Goal: Task Accomplishment & Management: Use online tool/utility

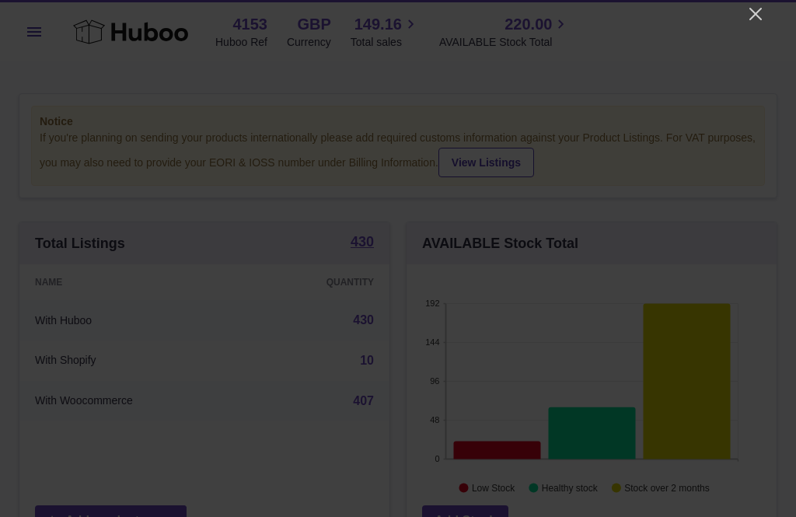
click at [755, 18] on icon "Close" at bounding box center [755, 14] width 19 height 19
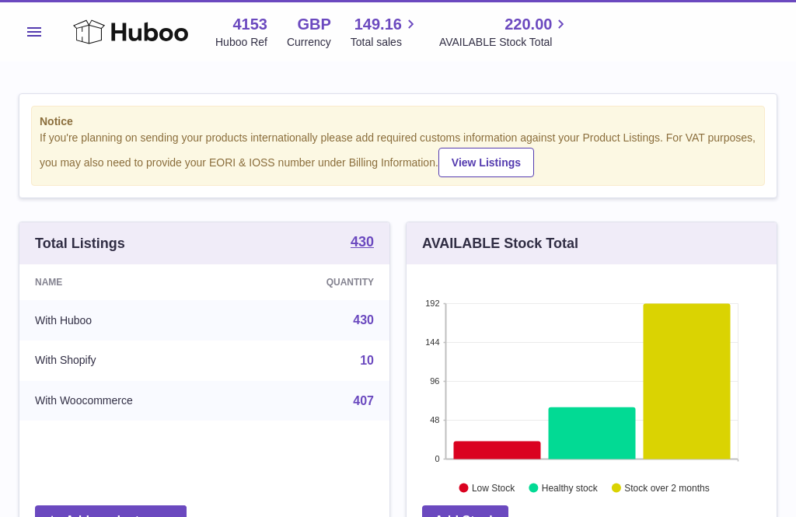
click at [25, 33] on button "Menu" at bounding box center [34, 31] width 31 height 31
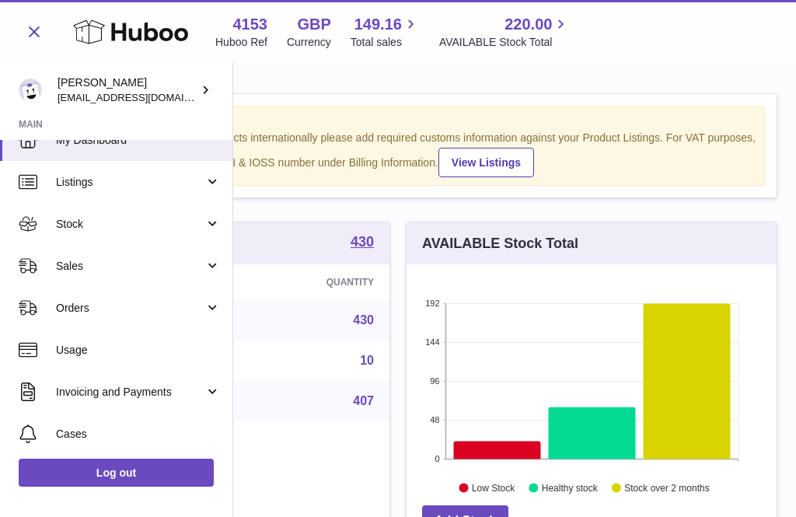
scroll to position [12, 0]
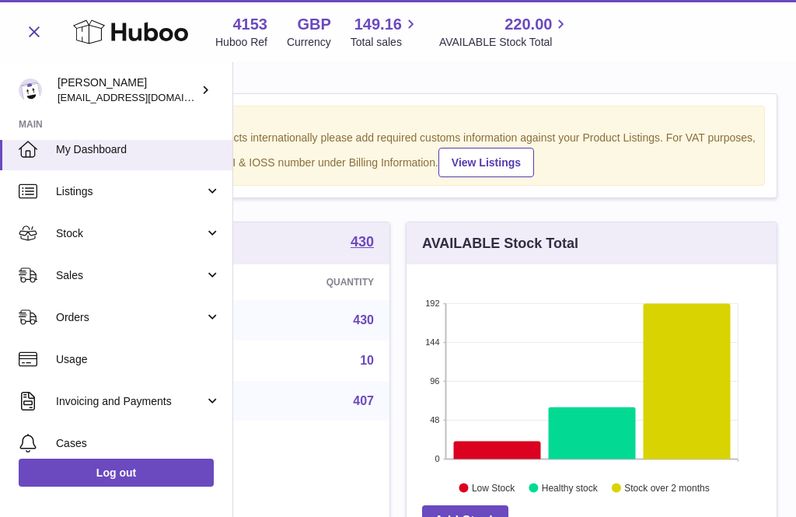
click at [89, 234] on span "Stock" at bounding box center [130, 233] width 148 height 15
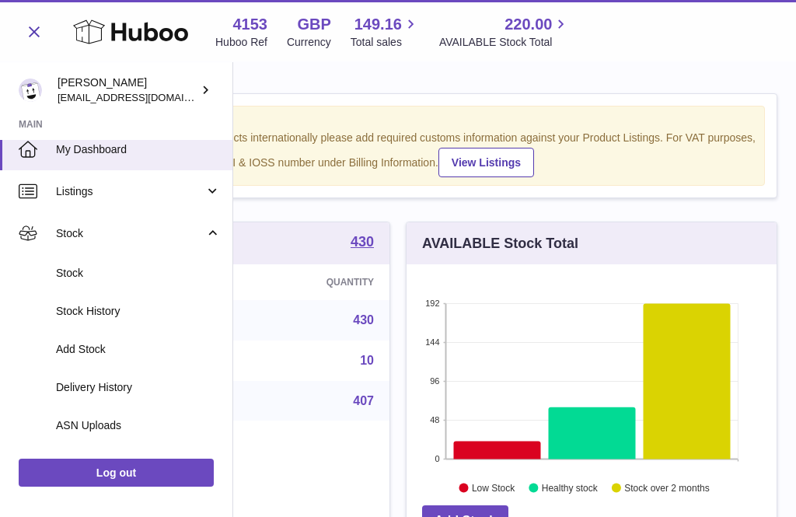
click at [84, 344] on span "Add Stock" at bounding box center [138, 349] width 165 height 15
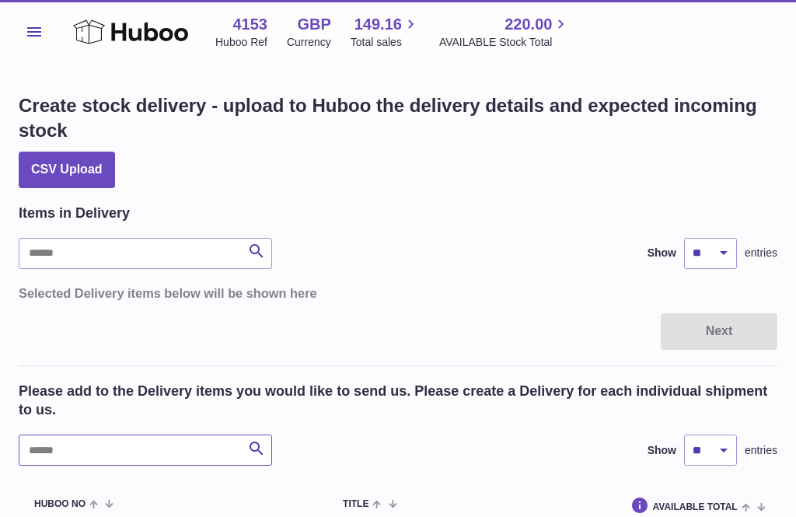
click at [57, 442] on input "text" at bounding box center [145, 449] width 253 height 31
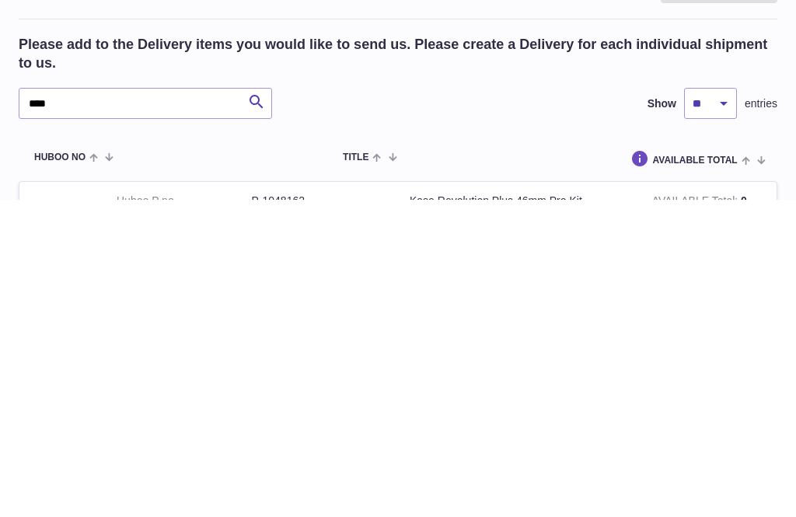
scroll to position [327, 0]
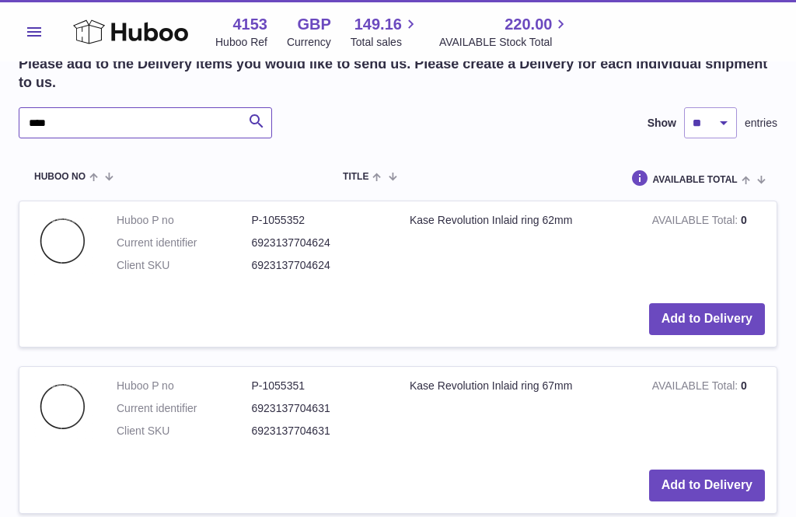
type input "****"
click at [118, 30] on icon at bounding box center [130, 31] width 115 height 31
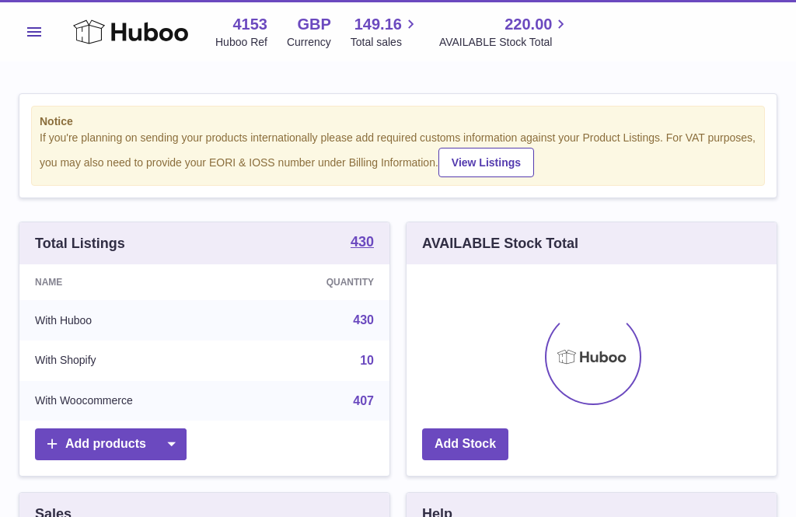
scroll to position [242, 370]
